Goal: Browse casually

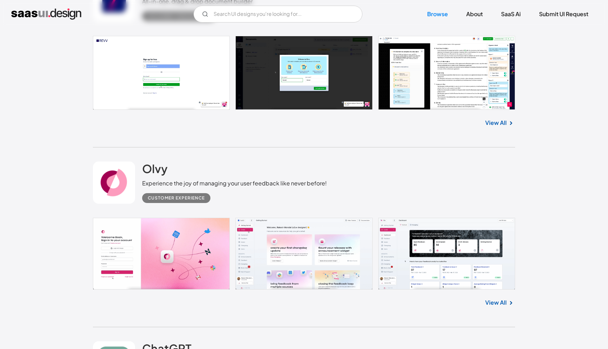
scroll to position [290, 0]
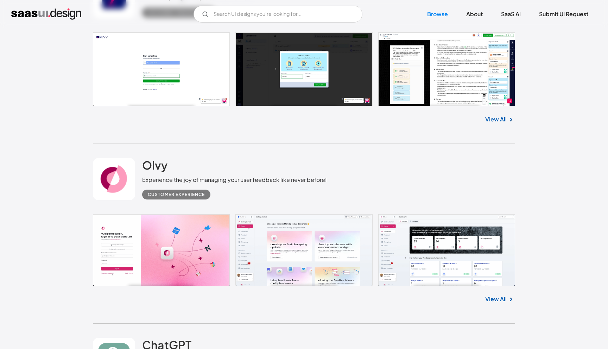
click at [292, 258] on link at bounding box center [304, 250] width 422 height 72
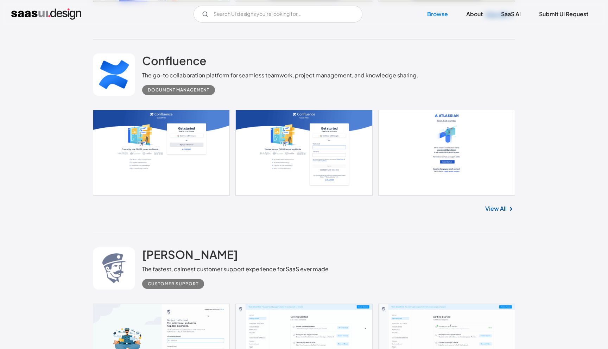
scroll to position [1092, 0]
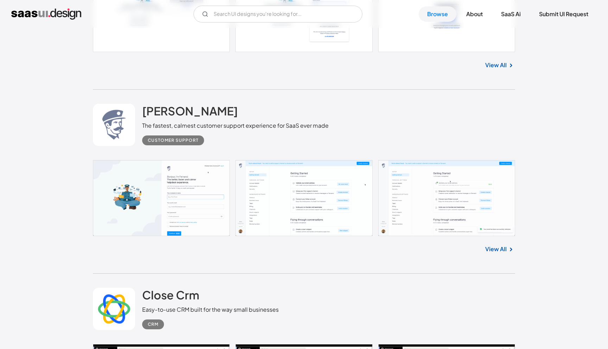
click at [497, 252] on link "View All" at bounding box center [495, 249] width 21 height 8
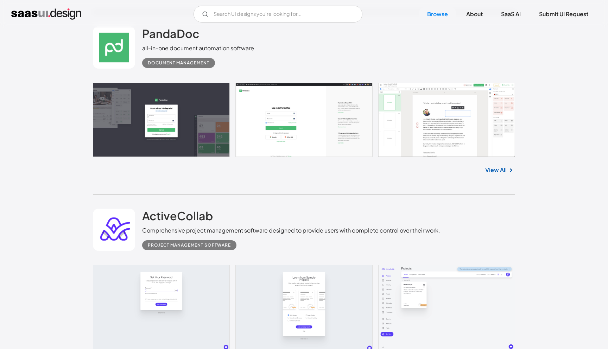
scroll to position [2559, 0]
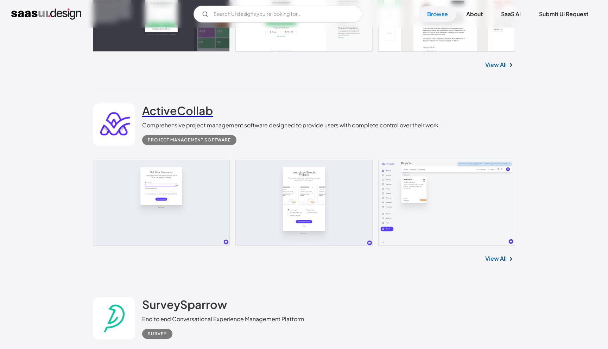
click at [186, 112] on h2 "ActiveCollab" at bounding box center [177, 110] width 71 height 14
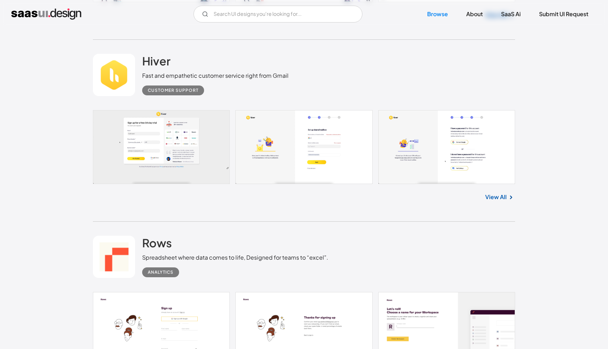
scroll to position [5401, 0]
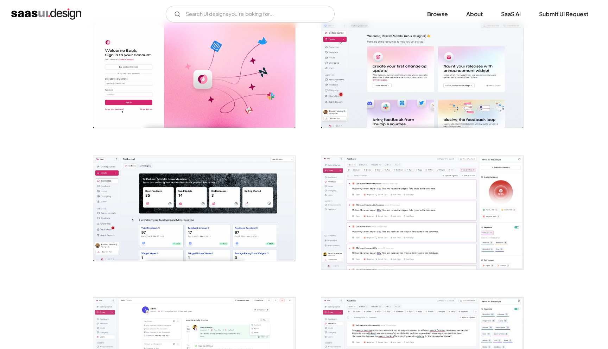
scroll to position [155, 0]
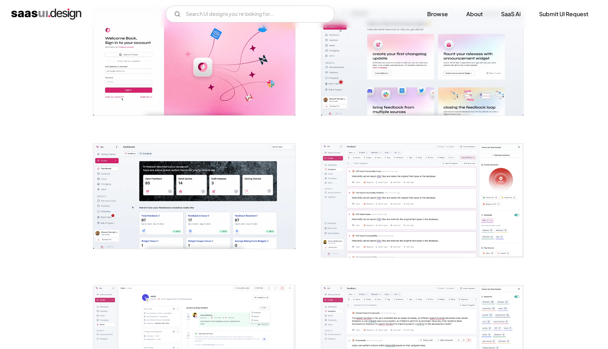
click at [236, 198] on img "open lightbox" at bounding box center [194, 195] width 202 height 105
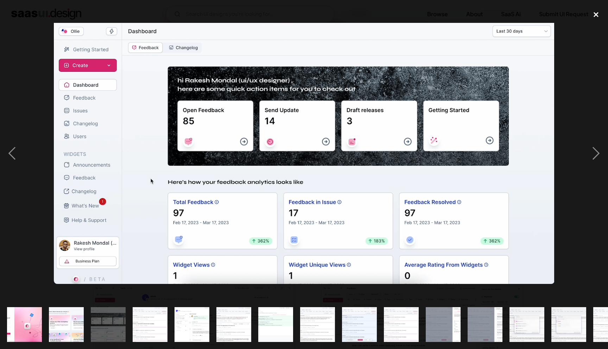
click at [601, 16] on div "close lightbox" at bounding box center [596, 14] width 24 height 15
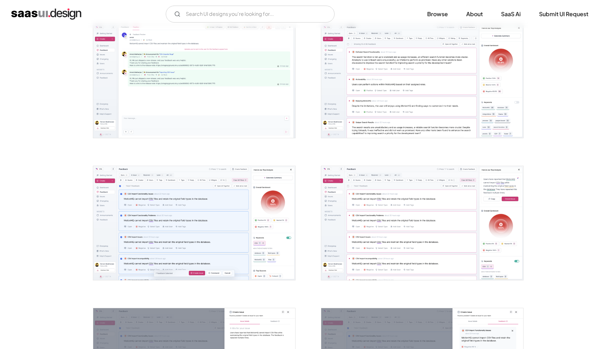
scroll to position [703, 0]
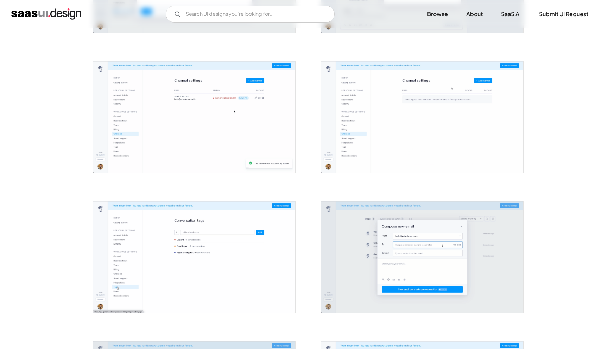
scroll to position [515, 0]
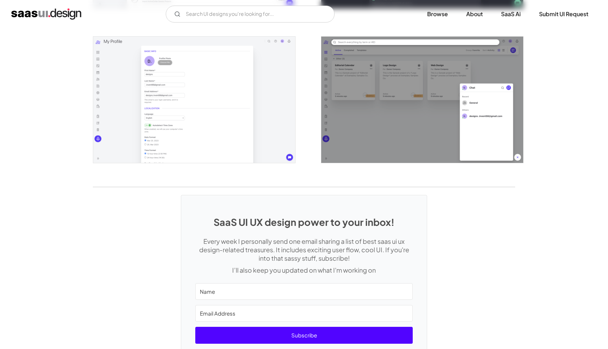
scroll to position [1584, 0]
